Goal: Transaction & Acquisition: Purchase product/service

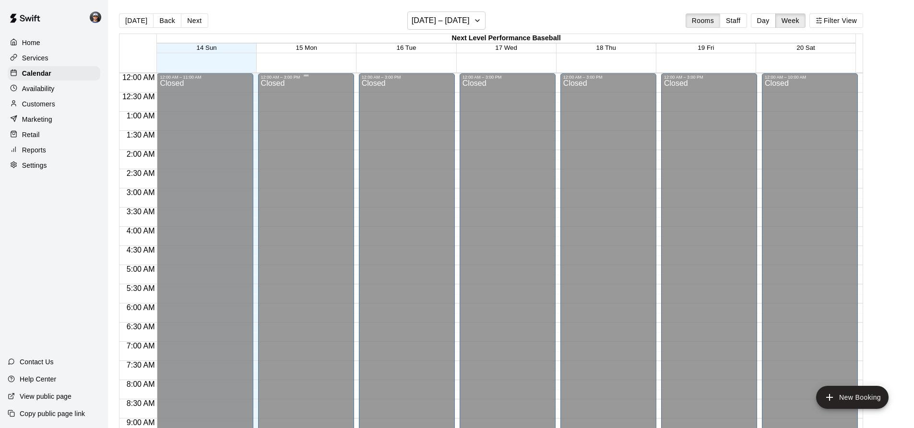
scroll to position [461, 0]
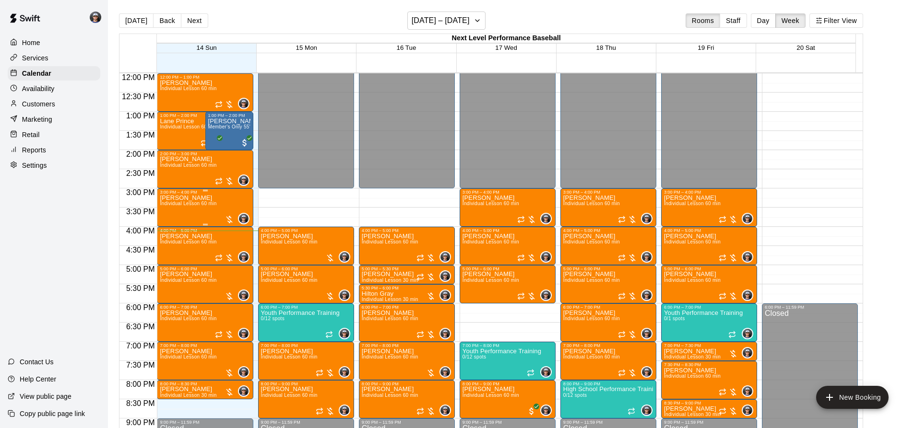
click at [210, 206] on span "Individual Lesson 60 min" at bounding box center [188, 203] width 57 height 5
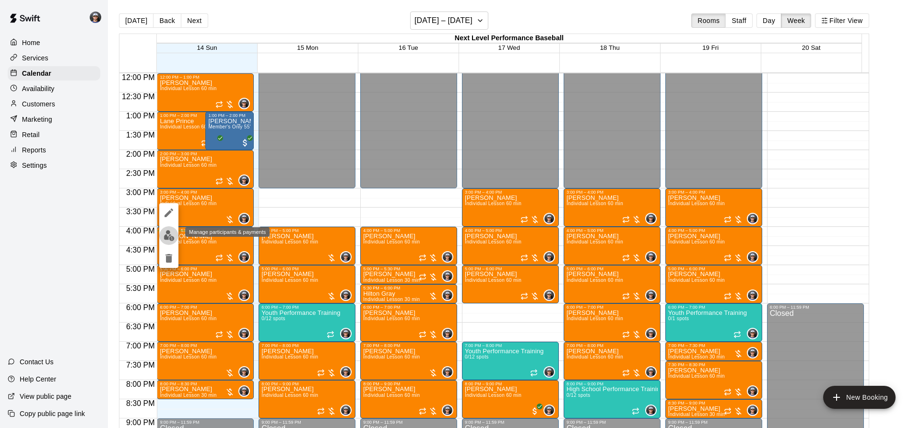
click at [173, 236] on img "edit" at bounding box center [169, 235] width 11 height 11
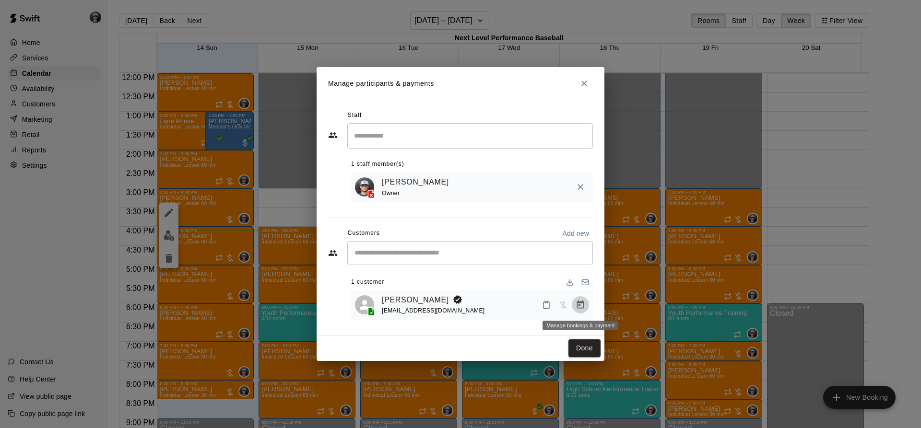
click at [580, 304] on icon "Manage bookings & payment" at bounding box center [580, 305] width 7 height 8
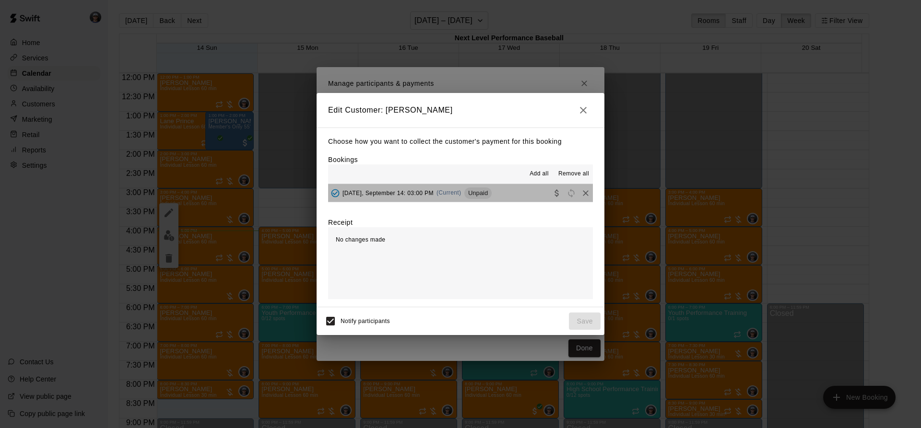
click at [466, 194] on span "Unpaid" at bounding box center [477, 192] width 27 height 7
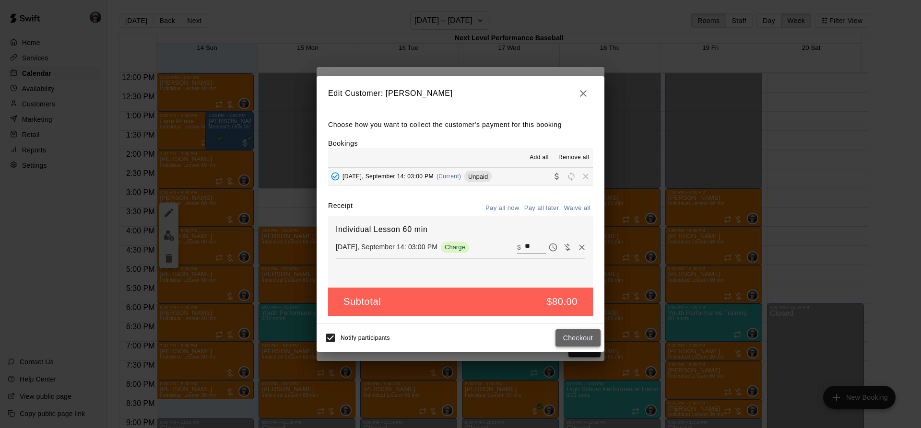
click at [584, 340] on button "Checkout" at bounding box center [577, 339] width 45 height 18
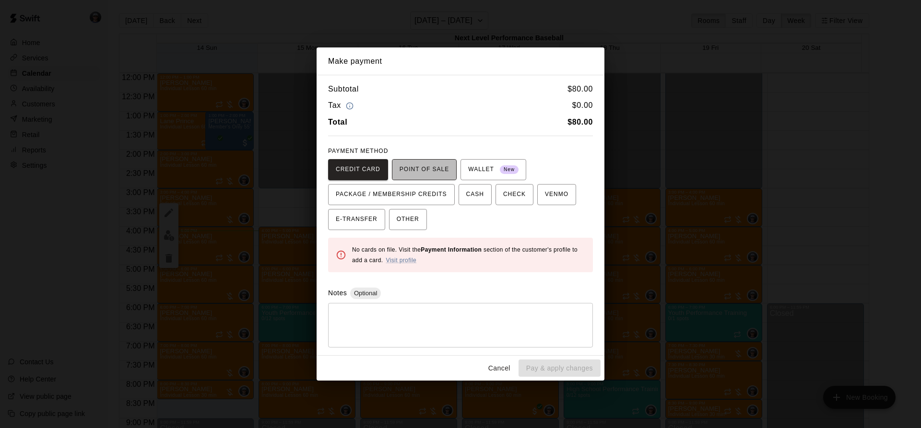
click at [411, 167] on span "POINT OF SALE" at bounding box center [424, 169] width 49 height 15
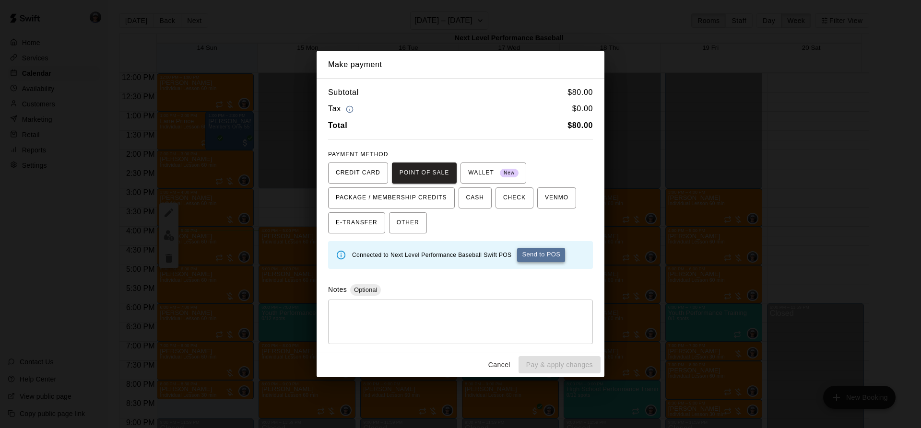
click at [554, 255] on button "Send to POS" at bounding box center [541, 255] width 48 height 14
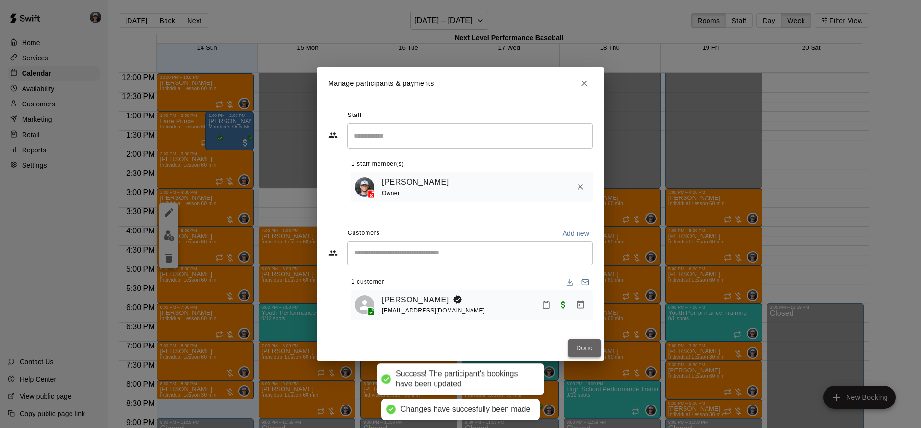
click at [581, 346] on button "Done" at bounding box center [584, 349] width 32 height 18
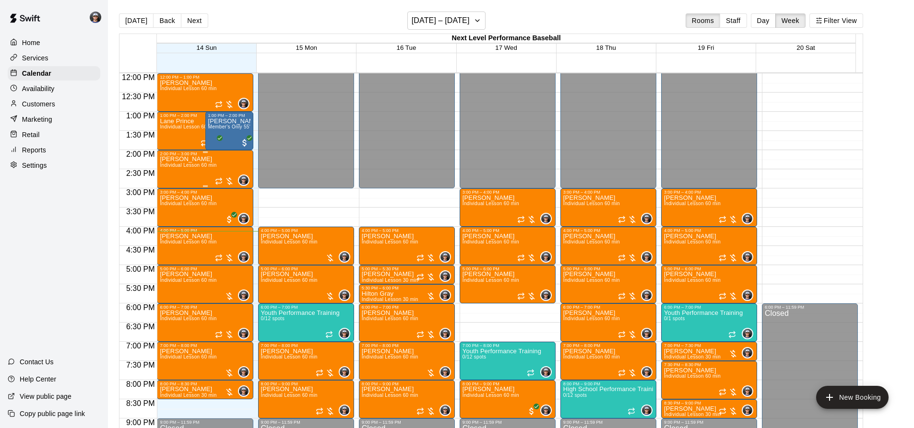
click at [205, 176] on div "[PERSON_NAME] Individual Lesson 60 min" at bounding box center [188, 370] width 57 height 428
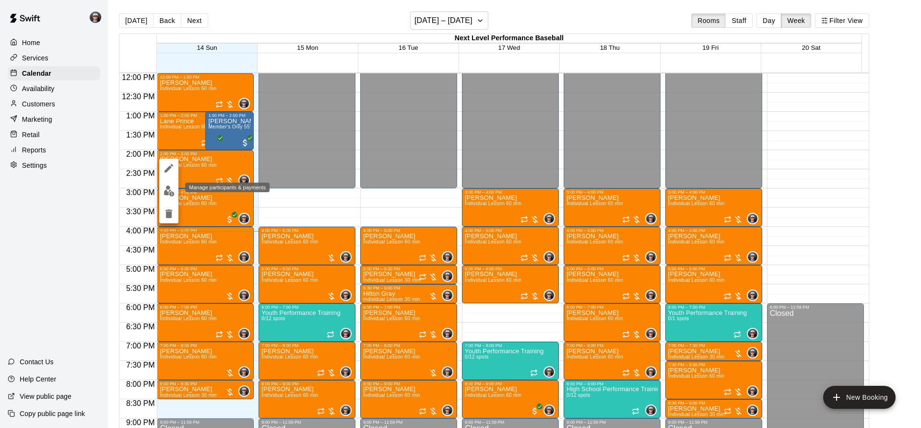
click at [172, 188] on img "edit" at bounding box center [169, 191] width 11 height 11
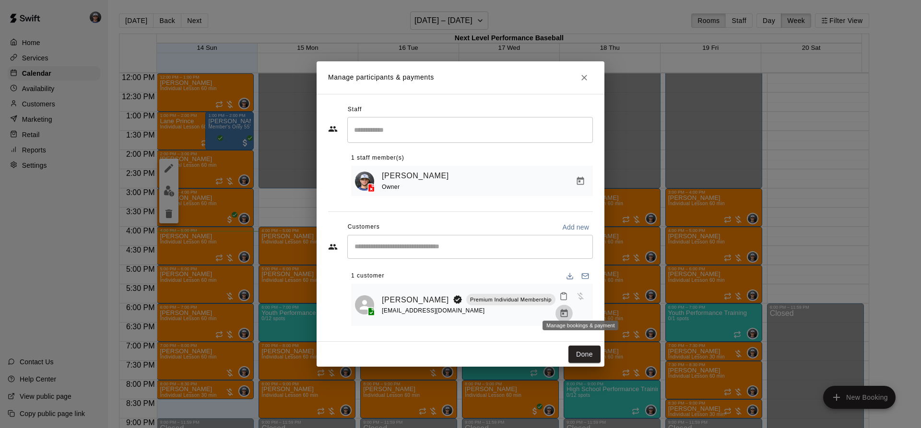
click at [567, 309] on icon "Manage bookings & payment" at bounding box center [563, 313] width 7 height 8
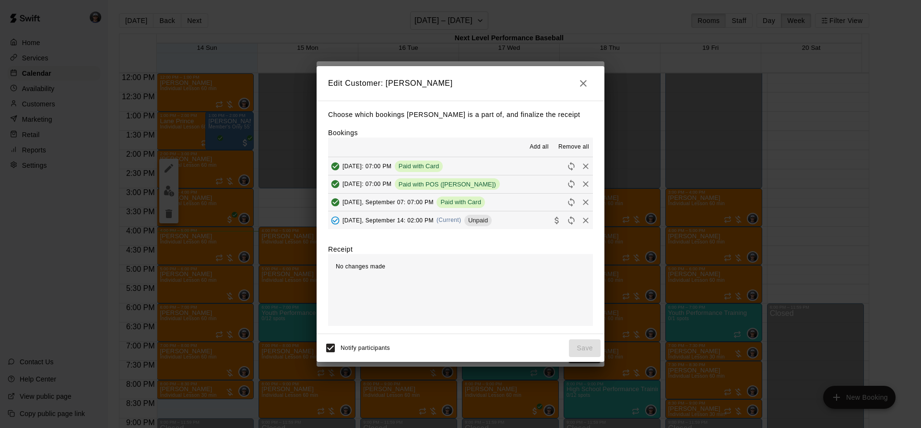
click at [448, 217] on div "[DATE], September 14: 02:00 PM (Current) Unpaid" at bounding box center [410, 220] width 164 height 14
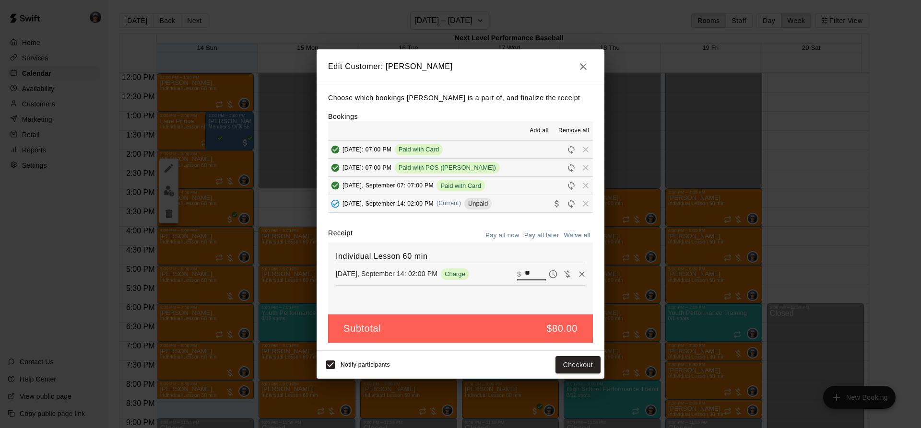
drag, startPoint x: 529, startPoint y: 273, endPoint x: 504, endPoint y: 272, distance: 24.5
click at [504, 272] on div "[DATE], September 14: 02:00 PM Charge ​ $ **" at bounding box center [460, 274] width 249 height 14
type input "**"
click at [571, 361] on button "Checkout" at bounding box center [577, 365] width 45 height 18
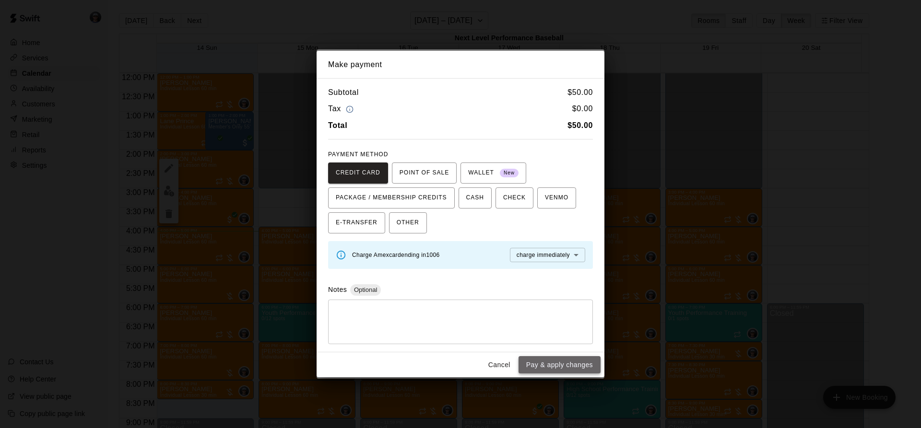
click at [566, 364] on button "Pay & apply changes" at bounding box center [560, 365] width 82 height 18
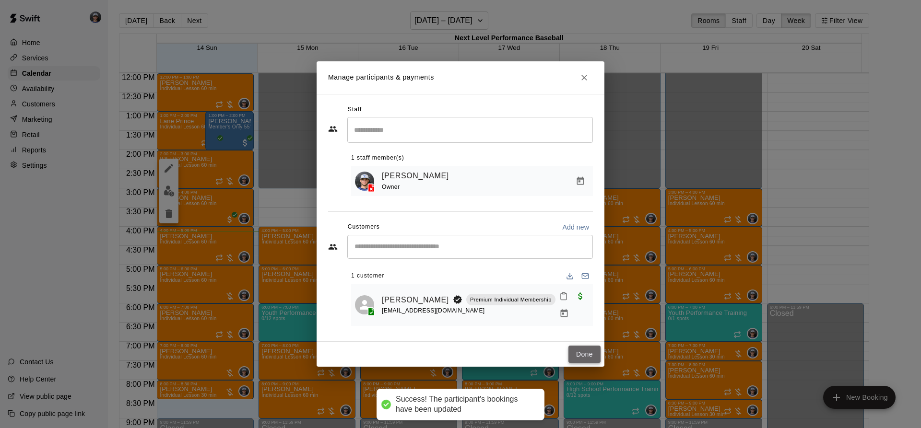
click at [581, 349] on button "Done" at bounding box center [584, 355] width 32 height 18
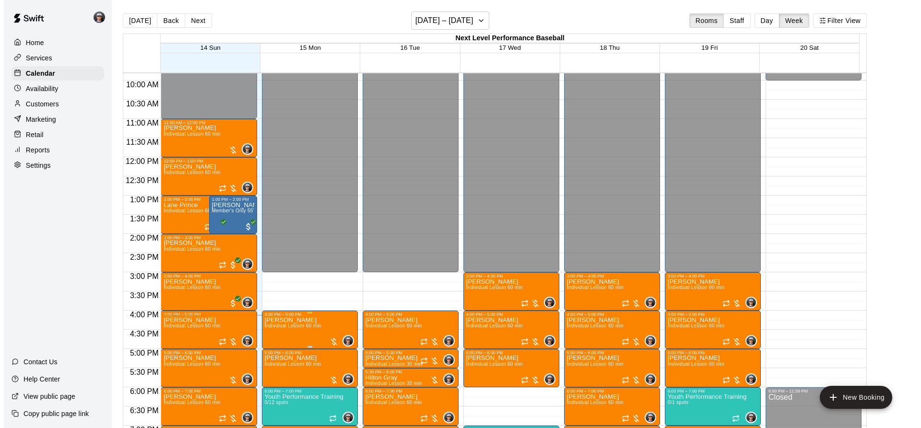
scroll to position [365, 0]
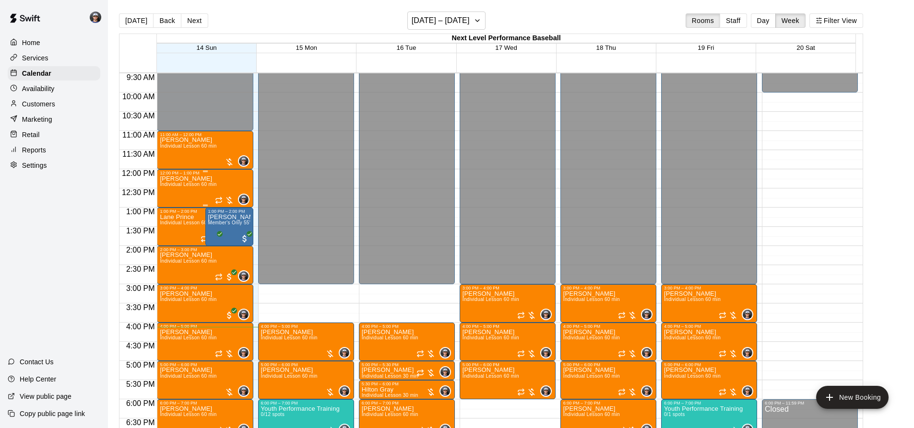
click at [186, 196] on div "[PERSON_NAME] Individual Lesson 60 min" at bounding box center [188, 390] width 57 height 428
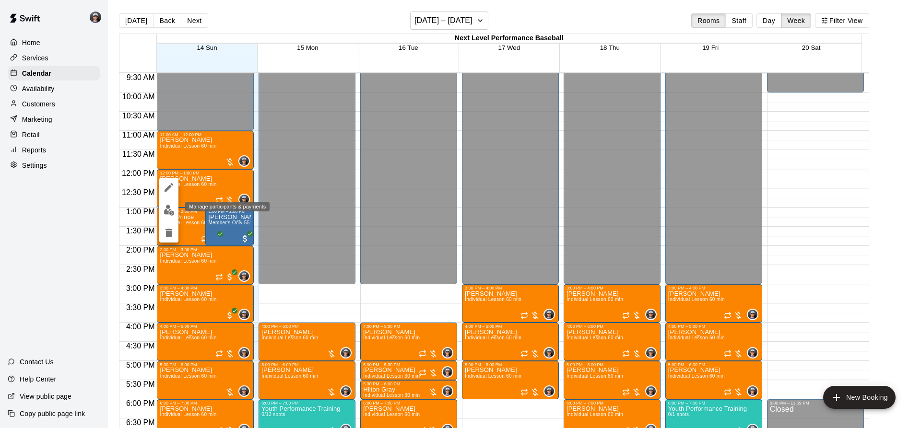
click at [173, 209] on img "edit" at bounding box center [169, 210] width 11 height 11
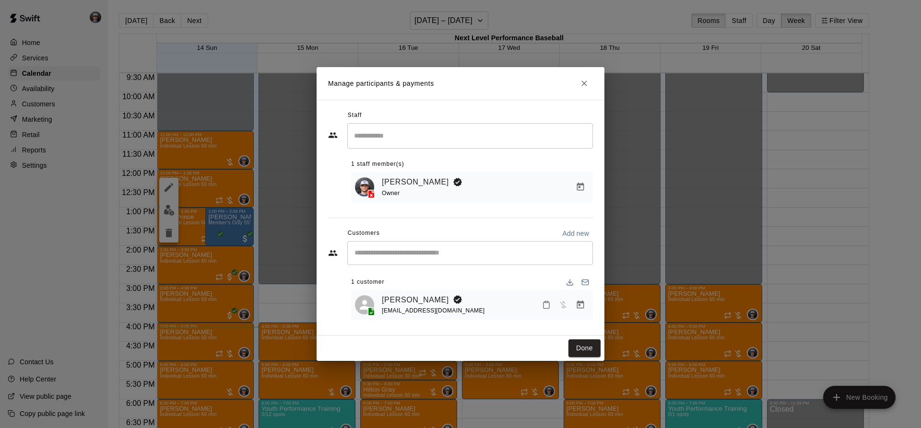
click at [582, 305] on icon "Manage bookings & payment" at bounding box center [581, 305] width 10 height 10
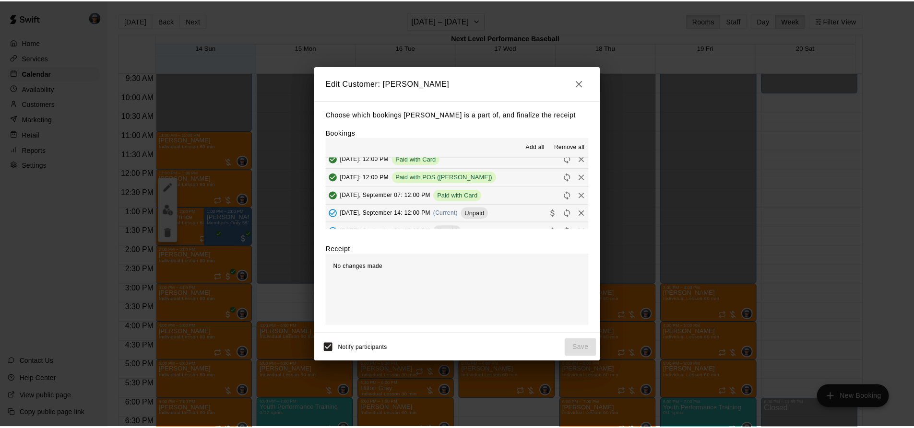
scroll to position [48, 0]
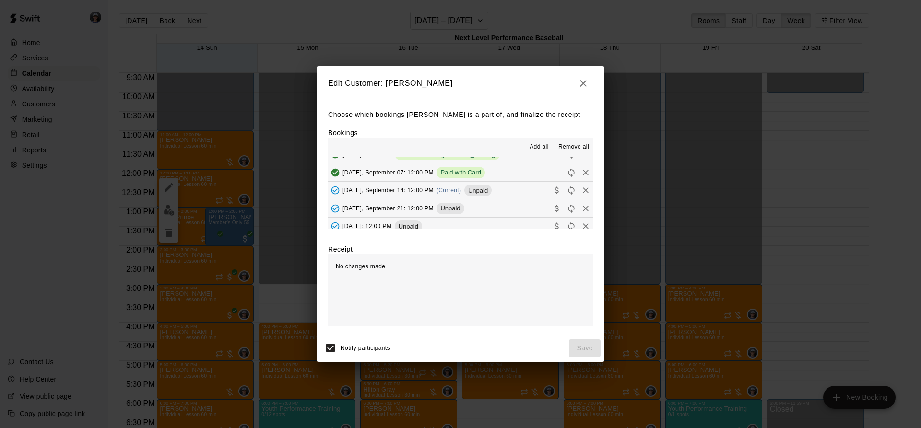
click at [453, 185] on div "[DATE], September 14: 12:00 PM (Current) Unpaid" at bounding box center [410, 190] width 164 height 14
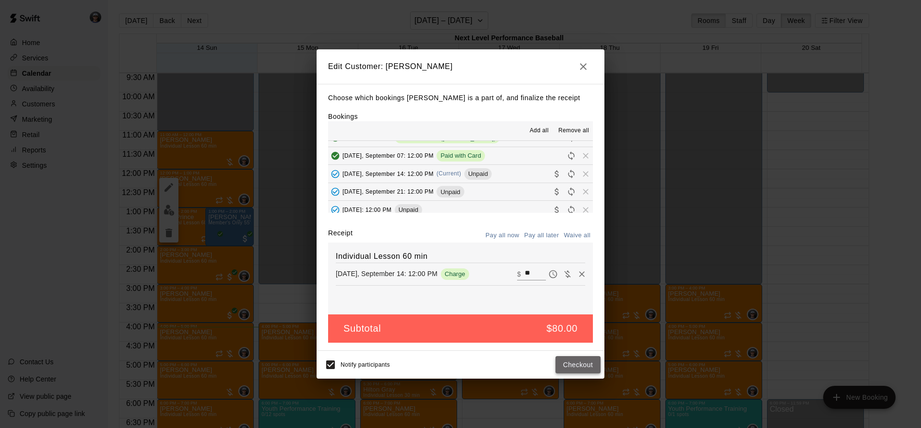
click at [566, 365] on button "Checkout" at bounding box center [577, 365] width 45 height 18
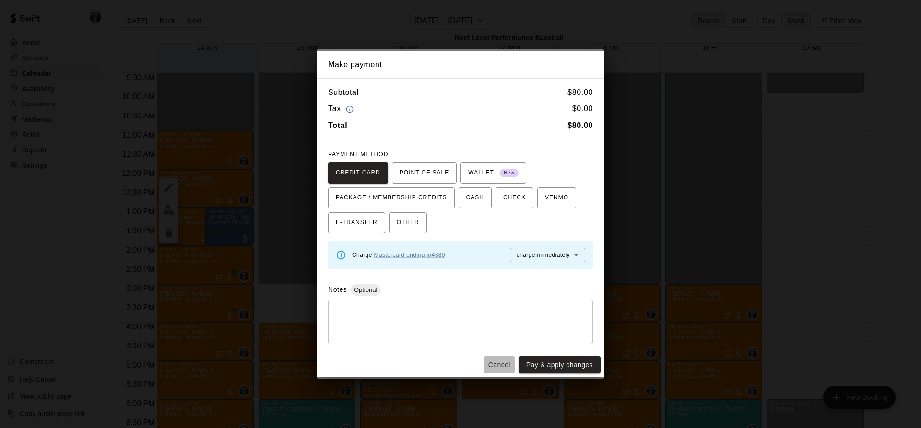
click at [513, 364] on button "Cancel" at bounding box center [499, 365] width 31 height 18
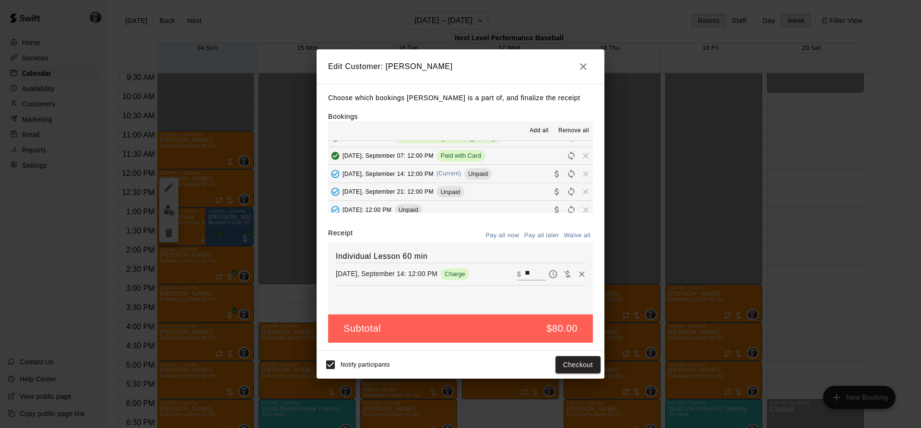
click at [547, 360] on div "Notify participants Checkout" at bounding box center [460, 365] width 280 height 20
click at [565, 362] on button "Checkout" at bounding box center [577, 365] width 45 height 18
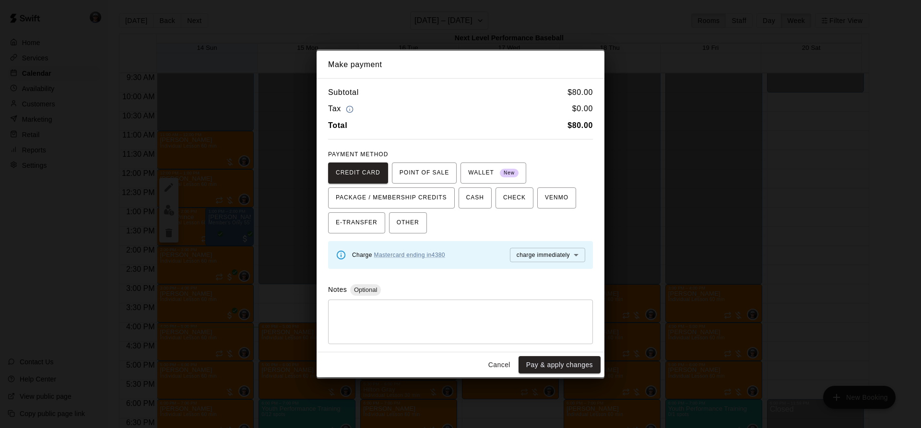
click at [565, 362] on button "Pay & apply changes" at bounding box center [560, 365] width 82 height 18
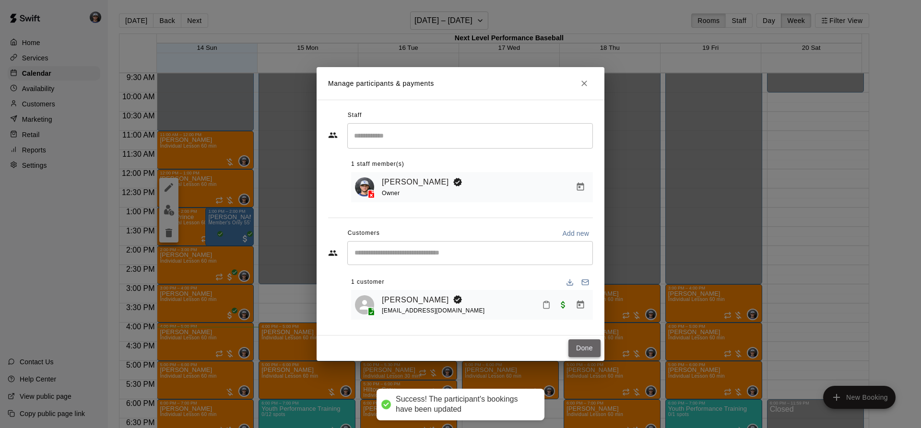
click at [587, 355] on button "Done" at bounding box center [584, 349] width 32 height 18
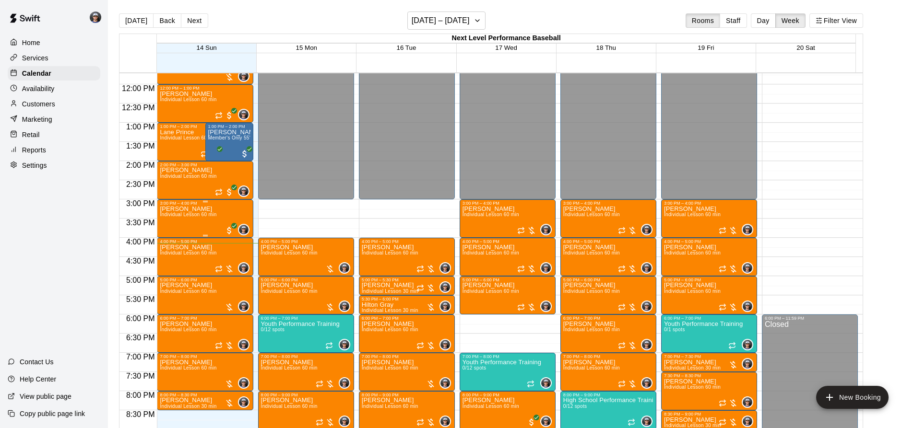
scroll to position [461, 0]
